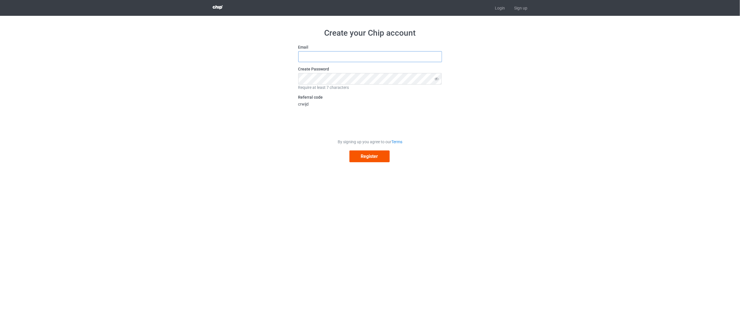
type input "[EMAIL_ADDRESS][DOMAIN_NAME]"
click at [372, 152] on button "Register" at bounding box center [369, 156] width 40 height 12
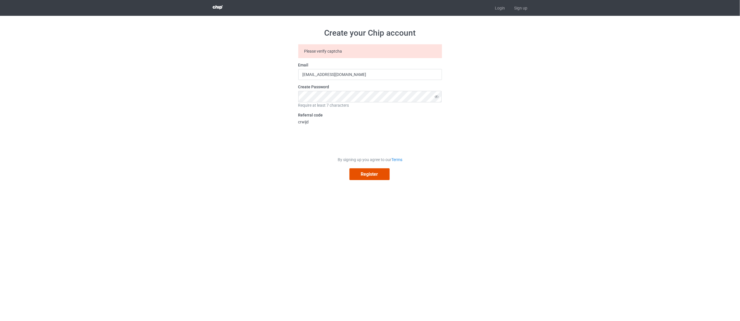
click at [380, 175] on button "Register" at bounding box center [369, 174] width 40 height 12
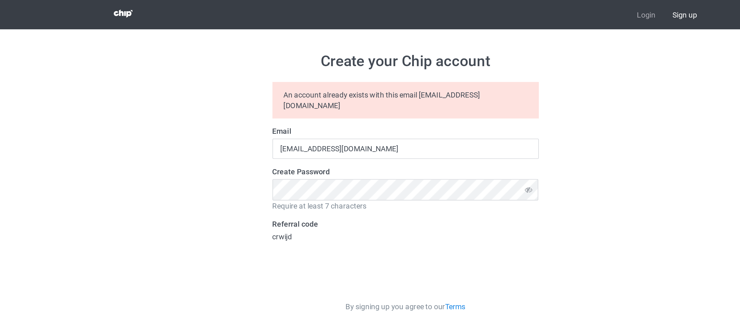
click at [524, 9] on link "Sign up" at bounding box center [521, 8] width 22 height 16
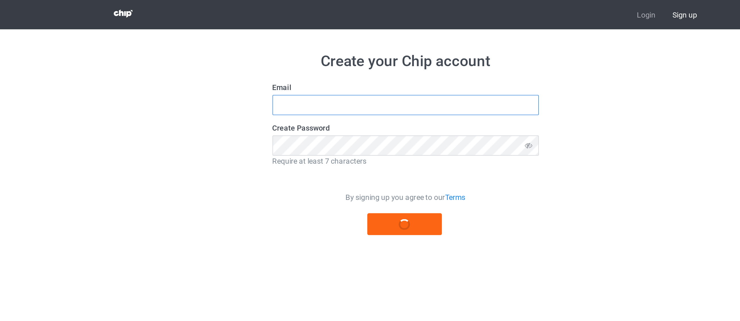
type input "[EMAIL_ADDRESS][DOMAIN_NAME]"
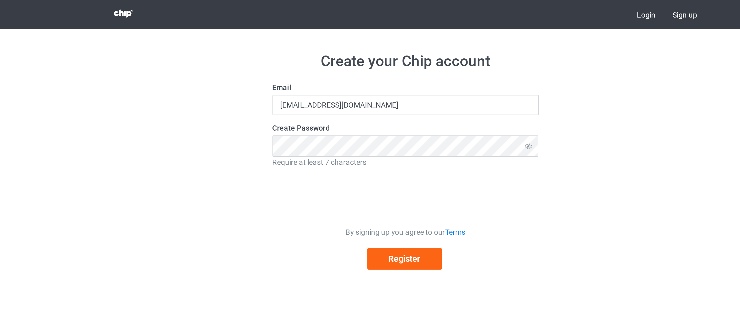
click at [503, 7] on link "Login" at bounding box center [499, 8] width 19 height 16
